Goal: Task Accomplishment & Management: Use online tool/utility

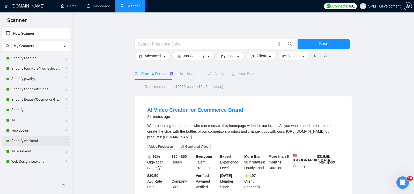
click at [26, 141] on link "Shopify weekend" at bounding box center [35, 141] width 49 height 10
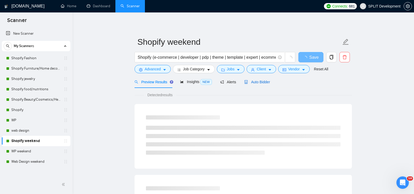
click at [256, 83] on span "Auto Bidder" at bounding box center [257, 82] width 26 height 4
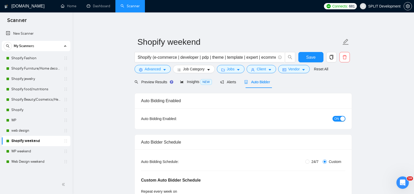
click at [341, 119] on div "button" at bounding box center [342, 118] width 5 height 5
click at [26, 151] on link "WP weekend" at bounding box center [35, 151] width 49 height 10
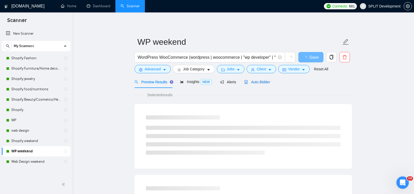
click at [261, 80] on span "Auto Bidder" at bounding box center [257, 82] width 26 height 4
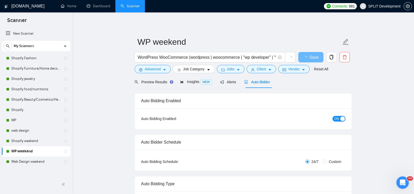
radio input "false"
radio input "true"
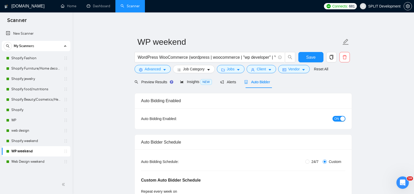
click at [339, 118] on span "ON" at bounding box center [336, 119] width 5 height 6
click at [308, 57] on span "Save" at bounding box center [310, 57] width 9 height 6
click at [25, 161] on link "Web Design weekend" at bounding box center [35, 161] width 49 height 10
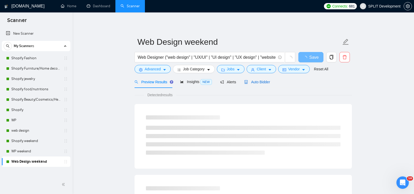
click at [258, 81] on span "Auto Bidder" at bounding box center [257, 82] width 26 height 4
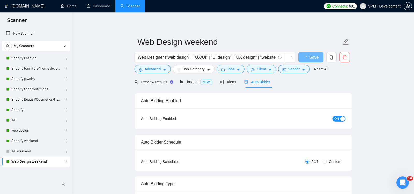
radio input "false"
radio input "true"
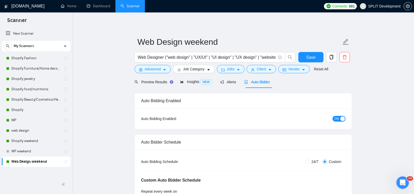
click at [338, 118] on span "ON" at bounding box center [336, 119] width 5 height 6
click at [308, 58] on span "Save" at bounding box center [310, 57] width 9 height 6
click at [23, 140] on link "Shopify weekend" at bounding box center [35, 141] width 49 height 10
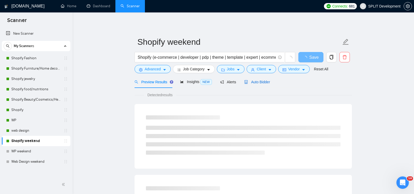
click at [263, 82] on span "Auto Bidder" at bounding box center [257, 82] width 26 height 4
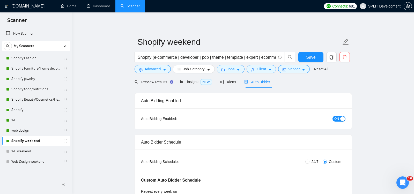
click at [338, 120] on span "ON" at bounding box center [336, 119] width 5 height 6
click at [309, 56] on span "Save" at bounding box center [310, 57] width 9 height 6
click at [17, 131] on link "web design" at bounding box center [35, 130] width 49 height 10
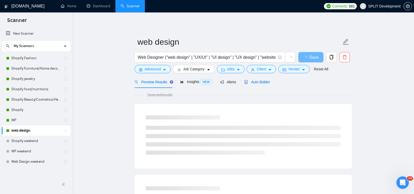
click at [262, 79] on div "Auto Bidder" at bounding box center [257, 82] width 26 height 6
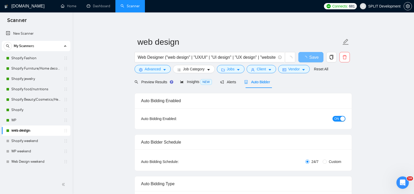
radio input "false"
radio input "true"
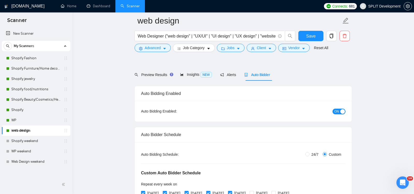
scroll to position [68, 0]
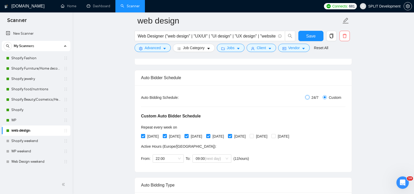
click at [307, 96] on input "24/7" at bounding box center [307, 97] width 4 height 4
radio input "true"
radio input "false"
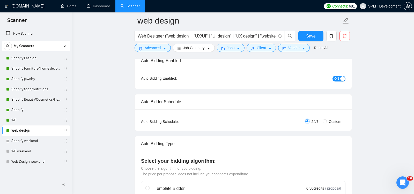
scroll to position [0, 0]
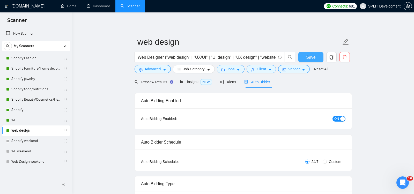
click at [309, 58] on span "Save" at bounding box center [310, 57] width 9 height 6
click at [24, 120] on link "WP" at bounding box center [35, 120] width 49 height 10
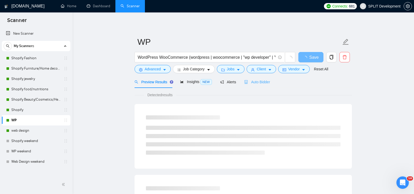
click at [261, 85] on div "Auto Bidder" at bounding box center [257, 82] width 26 height 12
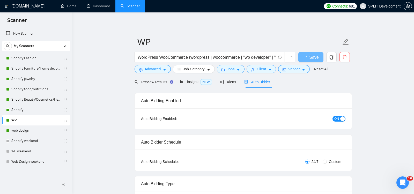
radio input "false"
radio input "true"
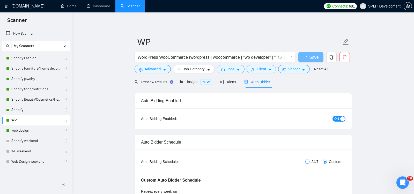
click at [306, 161] on input "24/7" at bounding box center [307, 162] width 4 height 4
radio input "true"
radio input "false"
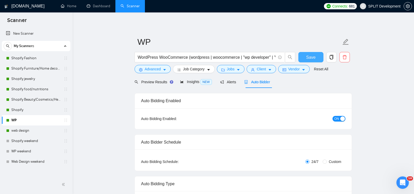
click at [308, 58] on span "Save" at bounding box center [310, 57] width 9 height 6
click at [16, 110] on link "Shopify" at bounding box center [35, 110] width 49 height 10
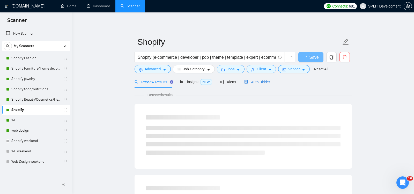
click at [264, 81] on span "Auto Bidder" at bounding box center [257, 82] width 26 height 4
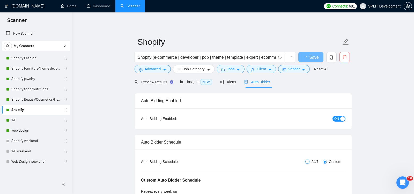
click at [307, 162] on input "24/7" at bounding box center [307, 162] width 4 height 4
radio input "true"
radio input "false"
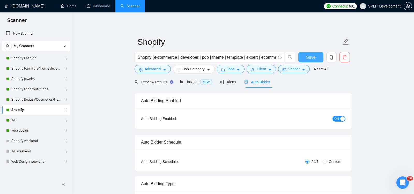
click at [309, 55] on span "Save" at bounding box center [310, 57] width 9 height 6
click at [39, 99] on link "Shopify Beauty/Cosmetics/Health" at bounding box center [35, 99] width 49 height 10
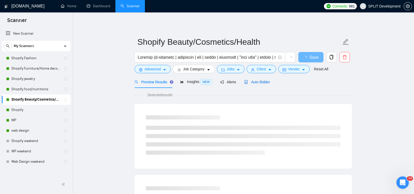
click at [259, 80] on span "Auto Bidder" at bounding box center [257, 82] width 26 height 4
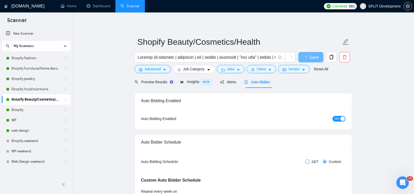
click at [306, 160] on input "24/7" at bounding box center [307, 162] width 4 height 4
radio input "true"
radio input "false"
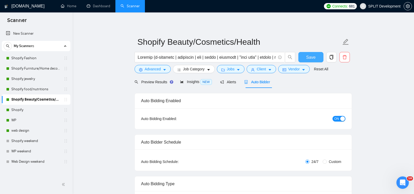
click at [310, 58] on span "Save" at bounding box center [310, 57] width 9 height 6
click at [28, 89] on link "Shopify food/nutritions" at bounding box center [35, 89] width 49 height 10
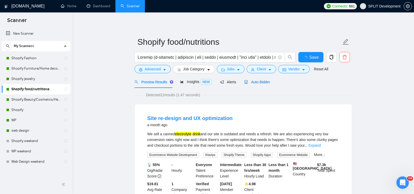
click at [265, 81] on span "Auto Bidder" at bounding box center [257, 82] width 26 height 4
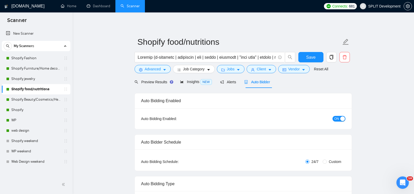
radio input "false"
radio input "true"
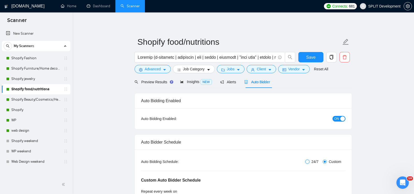
click at [306, 160] on input "24/7" at bounding box center [307, 162] width 4 height 4
radio input "true"
radio input "false"
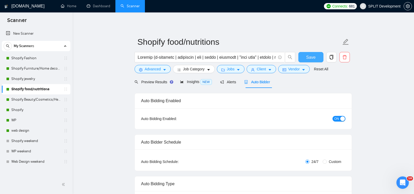
click at [310, 56] on span "Save" at bounding box center [310, 57] width 9 height 6
click at [15, 77] on link "Shopify jewelry" at bounding box center [35, 79] width 49 height 10
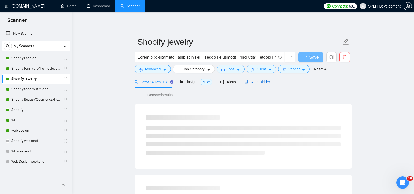
click at [265, 83] on span "Auto Bidder" at bounding box center [257, 82] width 26 height 4
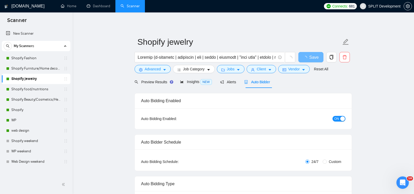
radio input "false"
radio input "true"
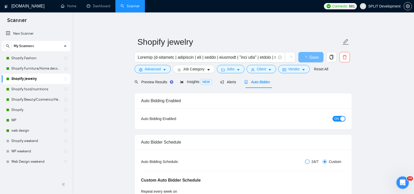
click at [306, 160] on input "24/7" at bounding box center [307, 162] width 4 height 4
radio input "true"
radio input "false"
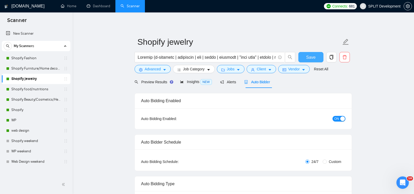
click at [311, 57] on span "Save" at bounding box center [310, 57] width 9 height 6
click at [26, 68] on link "Shopify Furniture/Home decore" at bounding box center [35, 68] width 49 height 10
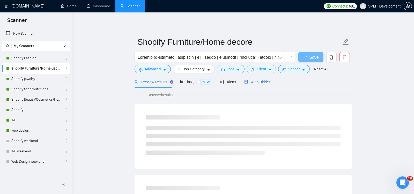
click at [263, 83] on span "Auto Bidder" at bounding box center [257, 82] width 26 height 4
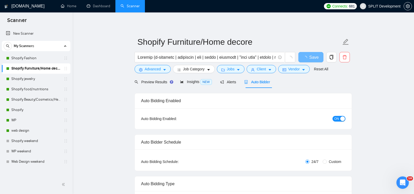
radio input "false"
radio input "true"
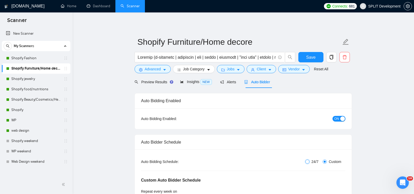
click at [306, 161] on input "24/7" at bounding box center [307, 162] width 4 height 4
radio input "true"
radio input "false"
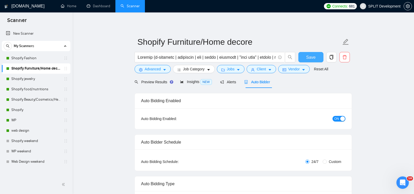
click at [309, 56] on span "Save" at bounding box center [310, 57] width 9 height 6
click at [22, 58] on link "Shopify Fashion" at bounding box center [35, 58] width 49 height 10
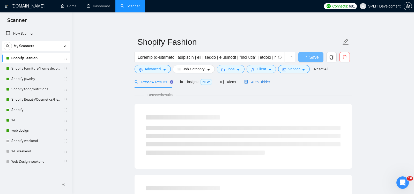
click at [259, 79] on div "Auto Bidder" at bounding box center [257, 82] width 26 height 6
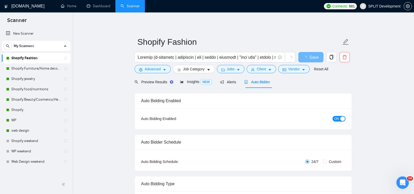
radio input "false"
radio input "true"
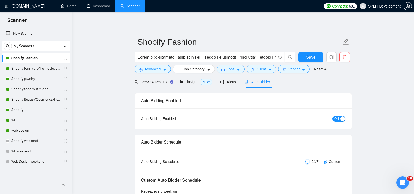
click at [305, 160] on input "24/7" at bounding box center [307, 162] width 4 height 4
radio input "true"
radio input "false"
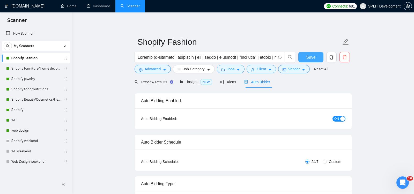
click at [308, 57] on span "Save" at bounding box center [310, 57] width 9 height 6
click at [308, 56] on span "Save" at bounding box center [310, 57] width 9 height 6
click at [26, 68] on link "Shopify Furniture/Home decore" at bounding box center [35, 68] width 49 height 10
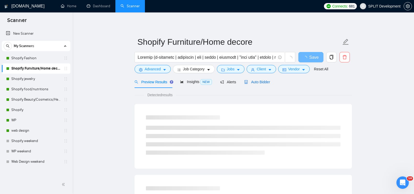
click at [266, 82] on span "Auto Bidder" at bounding box center [257, 82] width 26 height 4
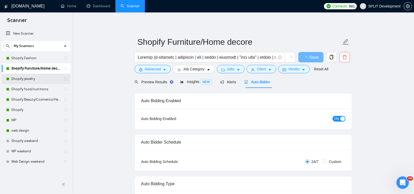
click at [33, 80] on link "Shopify jewelry" at bounding box center [35, 79] width 49 height 10
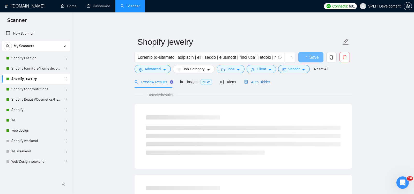
click at [260, 81] on span "Auto Bidder" at bounding box center [257, 82] width 26 height 4
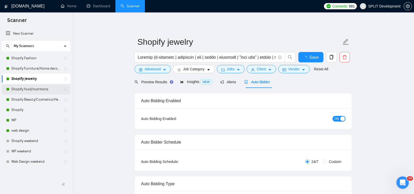
click at [30, 91] on link "Shopify food/nutritions" at bounding box center [35, 89] width 49 height 10
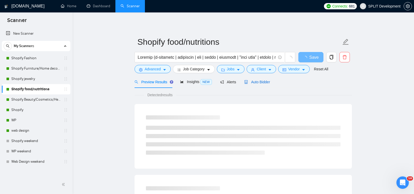
click at [261, 81] on span "Auto Bidder" at bounding box center [257, 82] width 26 height 4
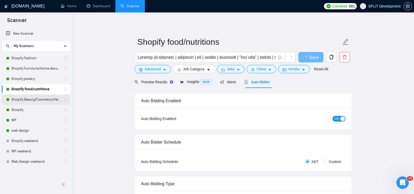
click at [29, 101] on link "Shopify Beauty/Cosmetics/Health" at bounding box center [35, 99] width 49 height 10
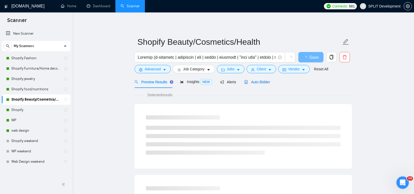
click at [261, 81] on span "Auto Bidder" at bounding box center [257, 82] width 26 height 4
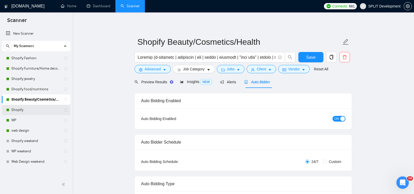
click at [21, 111] on link "Shopify" at bounding box center [35, 110] width 49 height 10
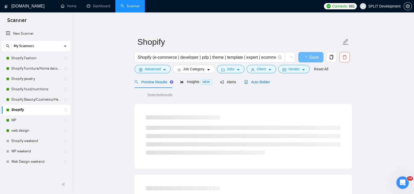
click at [256, 80] on span "Auto Bidder" at bounding box center [257, 82] width 26 height 4
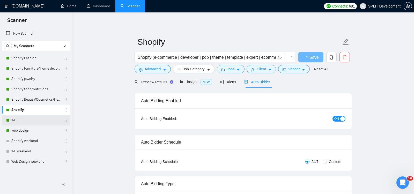
click at [10, 121] on div "WP" at bounding box center [37, 120] width 62 height 10
click at [15, 120] on link "WP" at bounding box center [35, 120] width 49 height 10
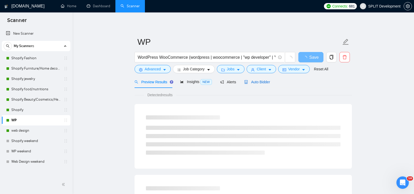
click at [261, 82] on span "Auto Bidder" at bounding box center [257, 82] width 26 height 4
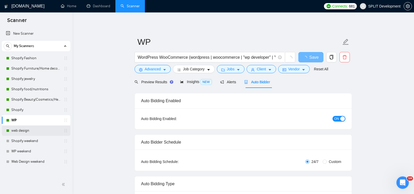
click at [21, 131] on link "web design" at bounding box center [35, 130] width 49 height 10
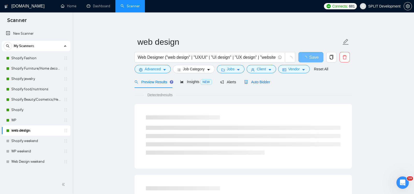
click at [263, 81] on span "Auto Bidder" at bounding box center [257, 82] width 26 height 4
